Goal: Transaction & Acquisition: Purchase product/service

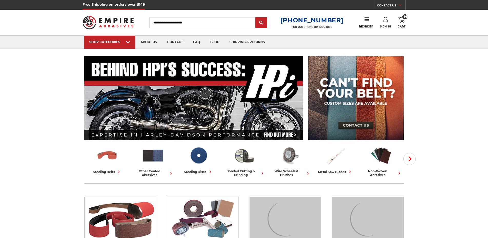
click at [398, 23] on link "195 Cart" at bounding box center [401, 22] width 8 height 11
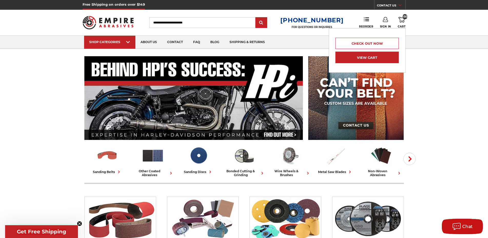
click at [358, 60] on link "View Cart" at bounding box center [366, 58] width 63 height 12
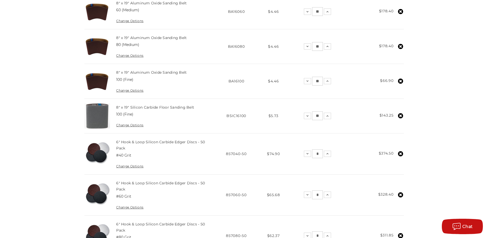
scroll to position [52, 0]
